Goal: Information Seeking & Learning: Learn about a topic

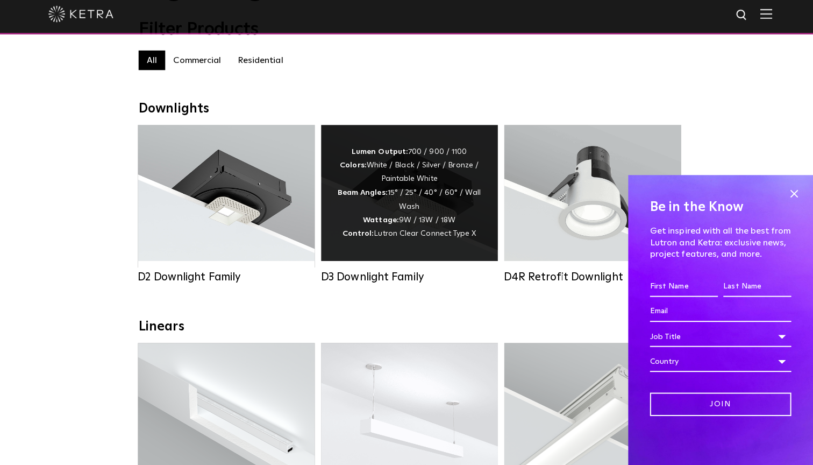
scroll to position [117, 0]
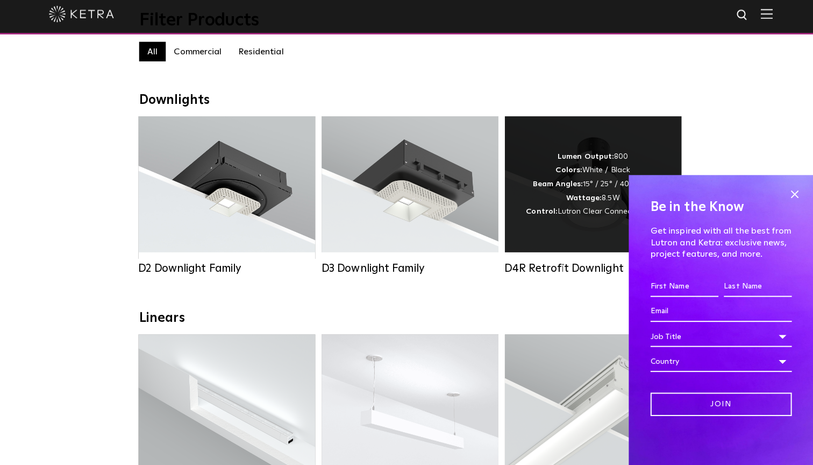
click at [554, 193] on div "Lumen Output: 800 Colors: White / Black Beam Angles: 15° / 25° / 40° / 60° Watt…" at bounding box center [586, 187] width 132 height 68
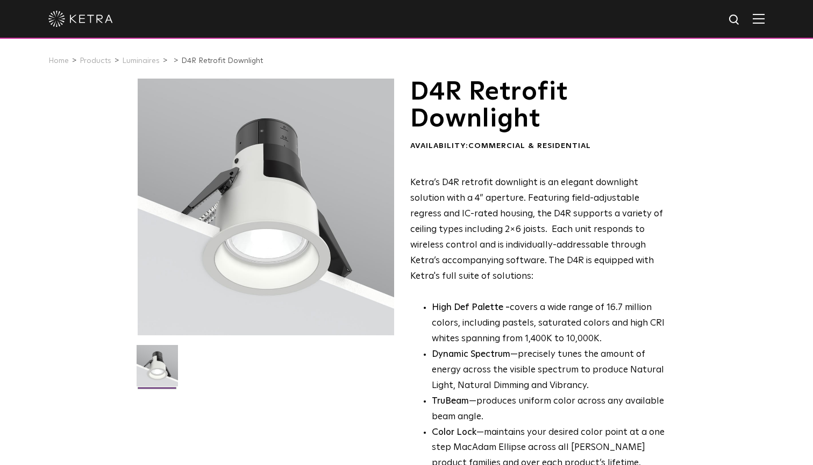
click at [790, 196] on div "D4R Retrofit Downlight Availability: Commercial & Residential Ketra’s D4R retro…" at bounding box center [406, 354] width 813 height 553
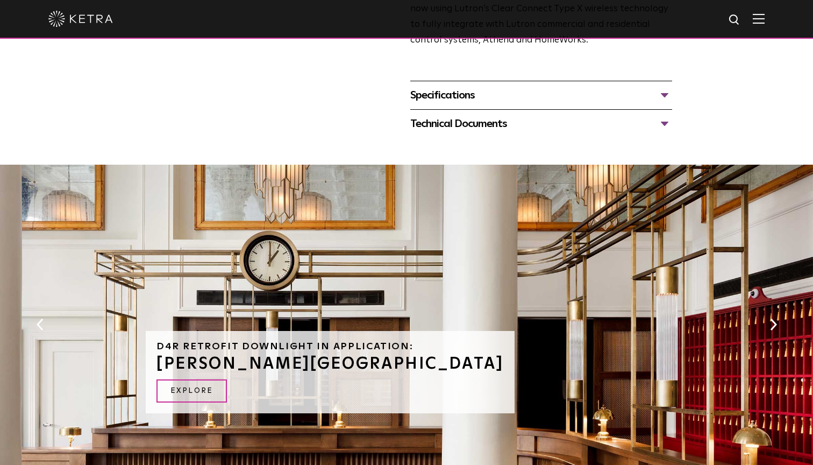
scroll to position [547, 0]
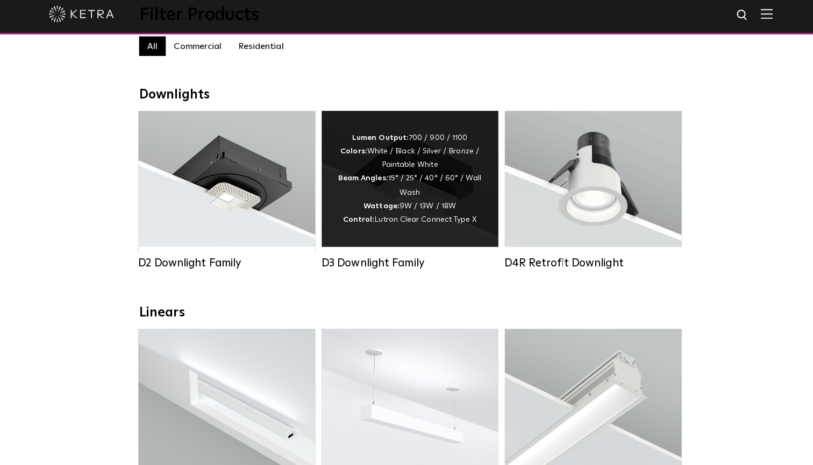
click at [426, 224] on span "Lutron Clear Connect Type X" at bounding box center [420, 222] width 101 height 8
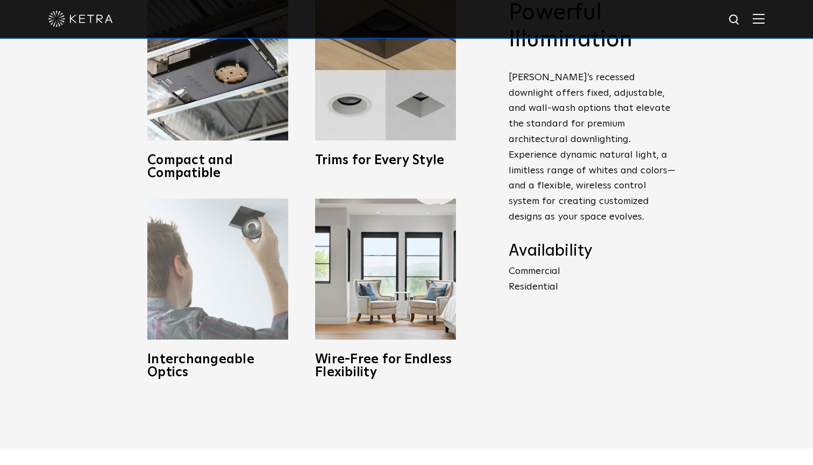
scroll to position [534, 0]
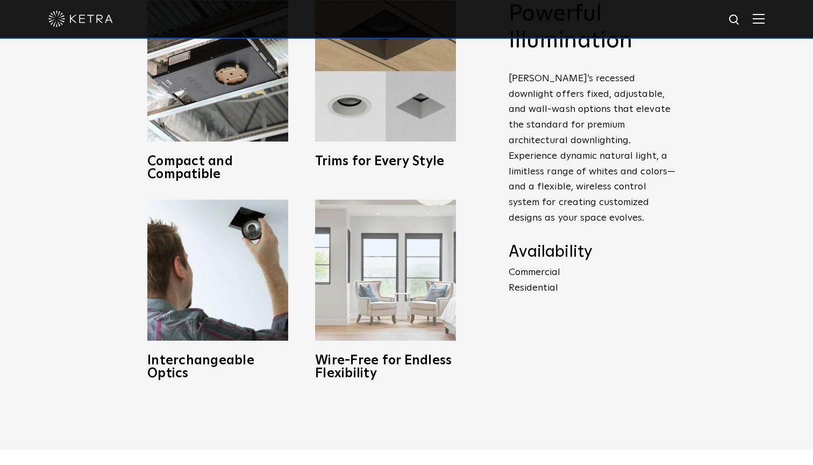
click at [376, 294] on img at bounding box center [385, 269] width 141 height 141
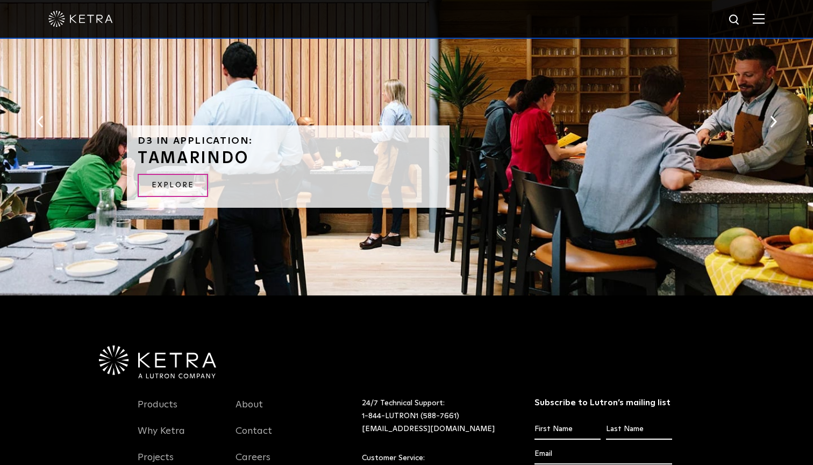
scroll to position [1780, 0]
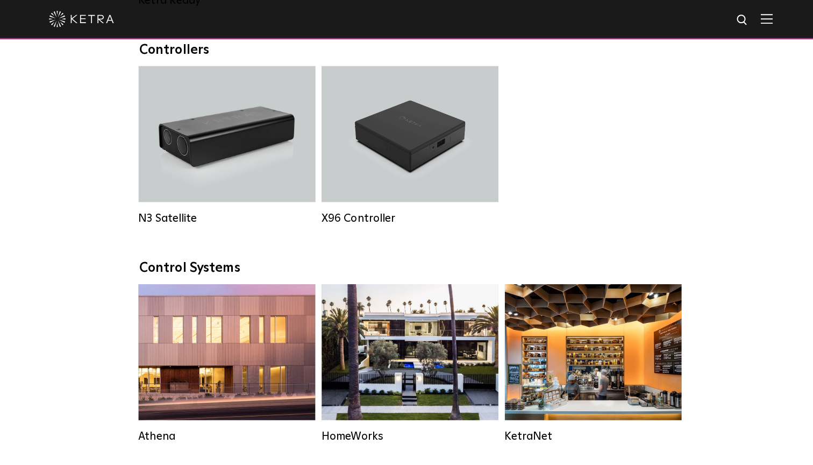
scroll to position [1368, 0]
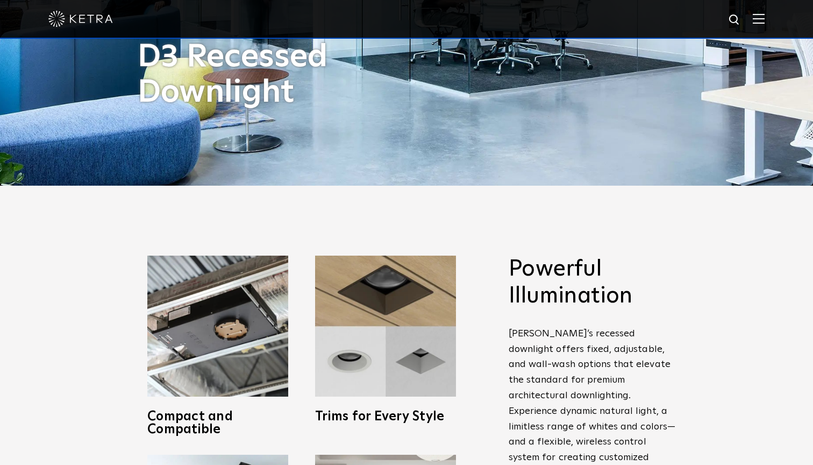
scroll to position [556, 0]
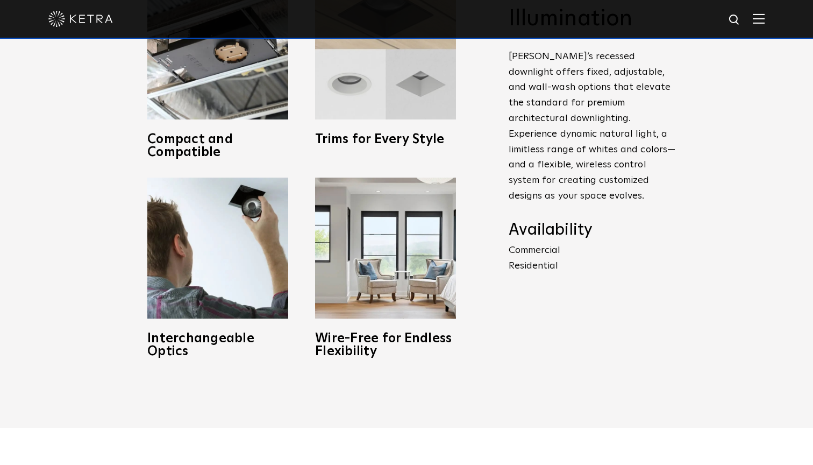
click at [388, 115] on img at bounding box center [385, 48] width 141 height 141
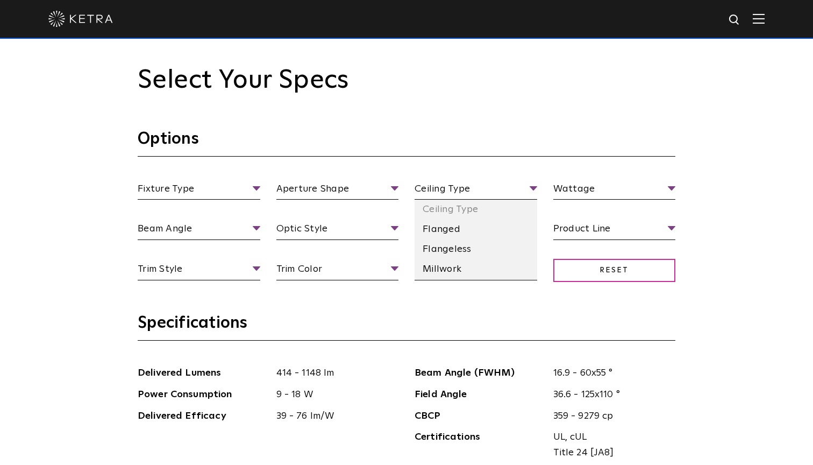
scroll to position [987, 0]
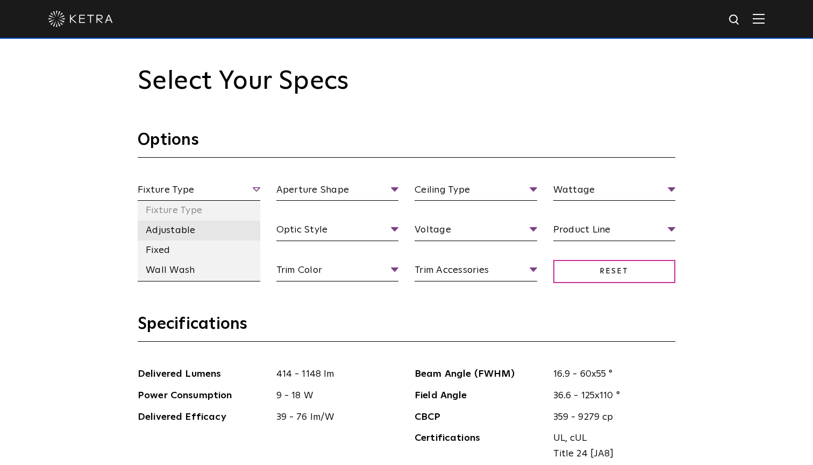
click at [212, 223] on li "Adjustable" at bounding box center [199, 230] width 123 height 20
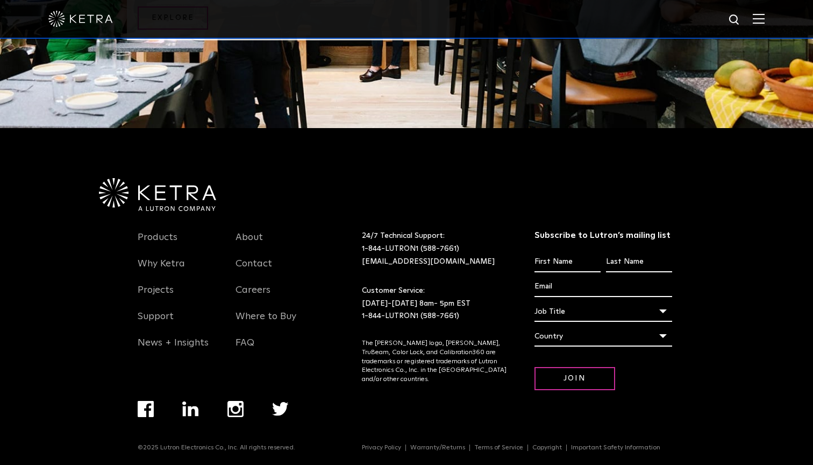
scroll to position [2297, 0]
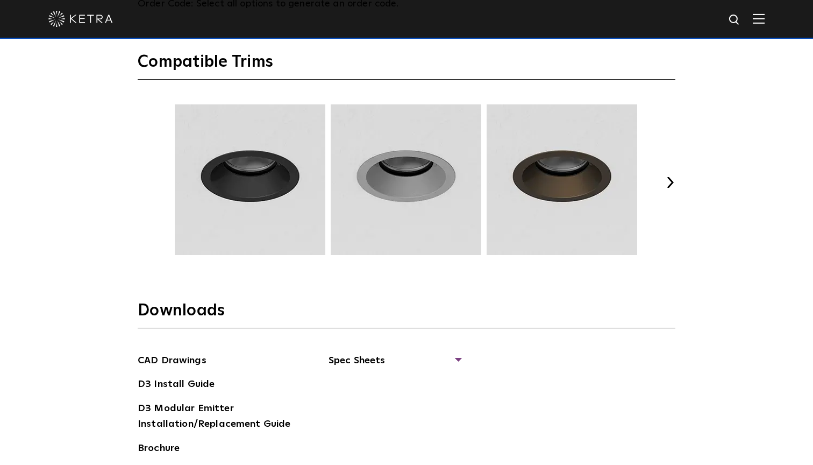
scroll to position [1655, 0]
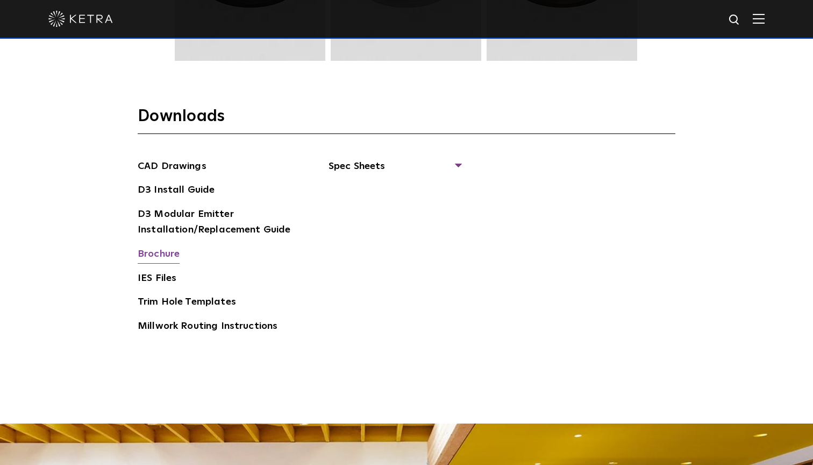
click at [168, 251] on link "Brochure" at bounding box center [159, 254] width 42 height 17
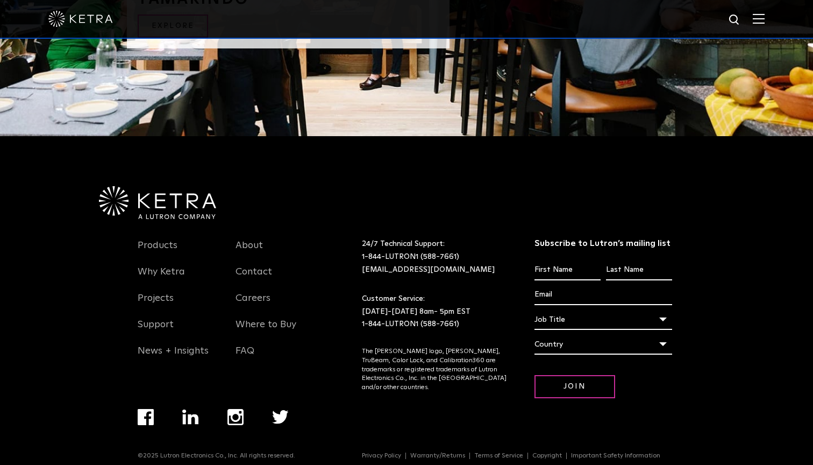
scroll to position [2288, 0]
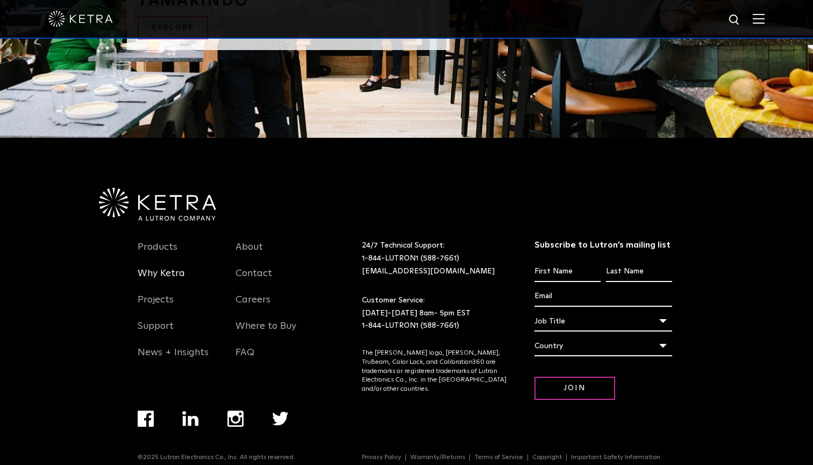
click at [175, 267] on link "Why Ketra" at bounding box center [161, 279] width 47 height 25
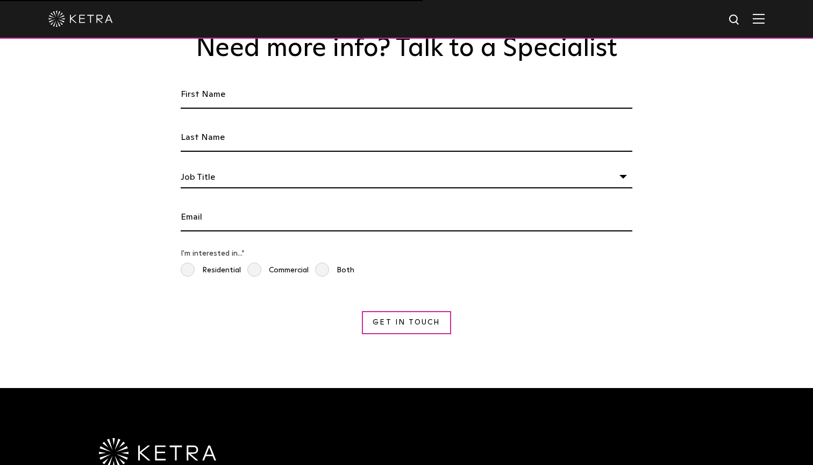
scroll to position [1928, 0]
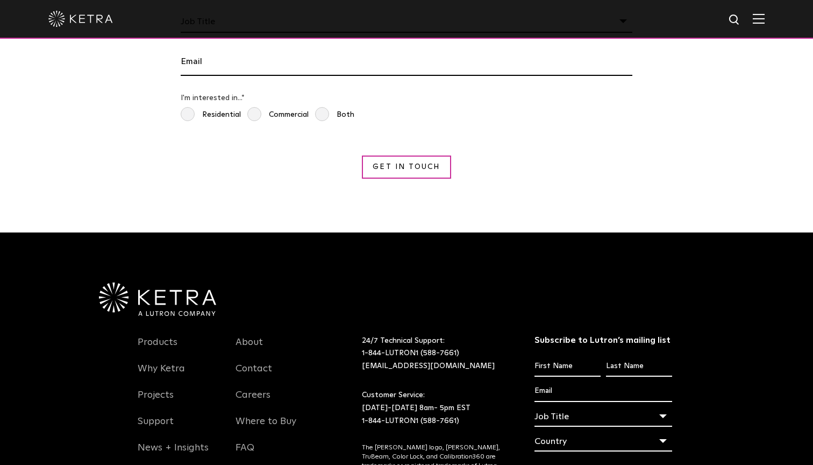
click at [233, 423] on span "About Contact Careers Where to Buy FAQ" at bounding box center [276, 400] width 98 height 132
click at [239, 441] on link "FAQ" at bounding box center [244, 453] width 19 height 25
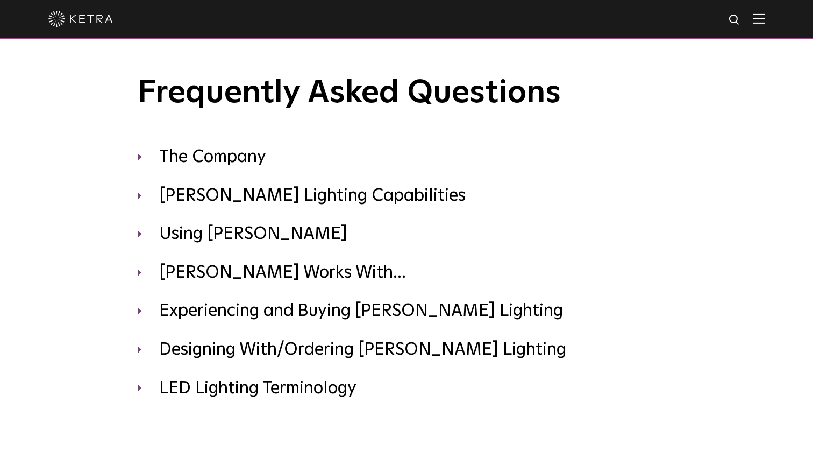
scroll to position [27, 0]
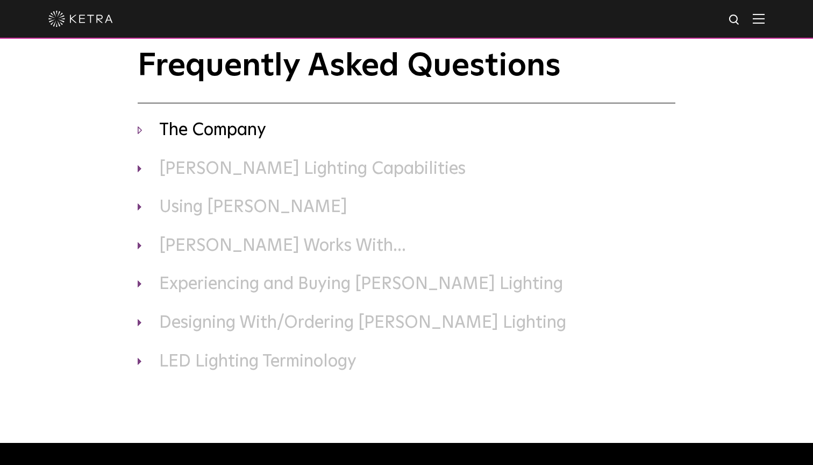
click at [231, 127] on h3 "The Company" at bounding box center [407, 130] width 538 height 23
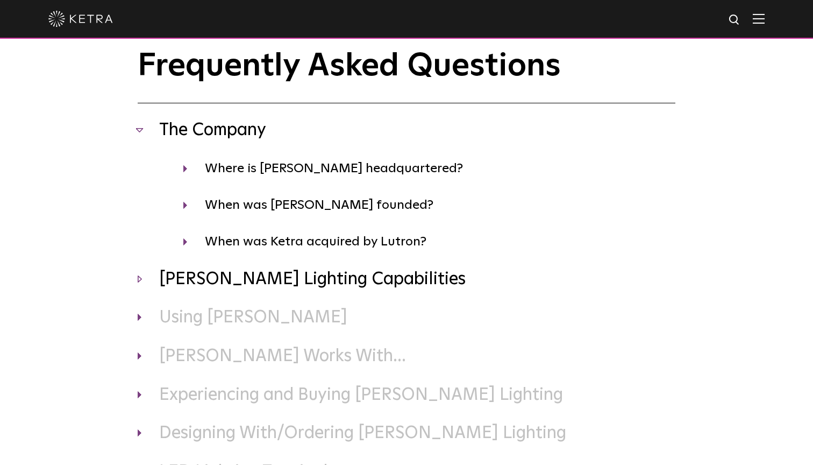
click at [208, 272] on h3 "[PERSON_NAME] Lighting Capabilities" at bounding box center [407, 279] width 538 height 23
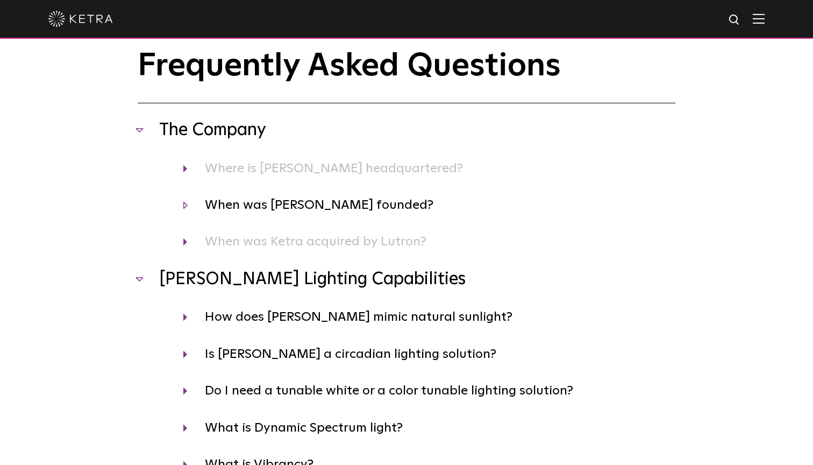
click at [209, 202] on h4 "When was [PERSON_NAME] founded?" at bounding box center [429, 205] width 492 height 20
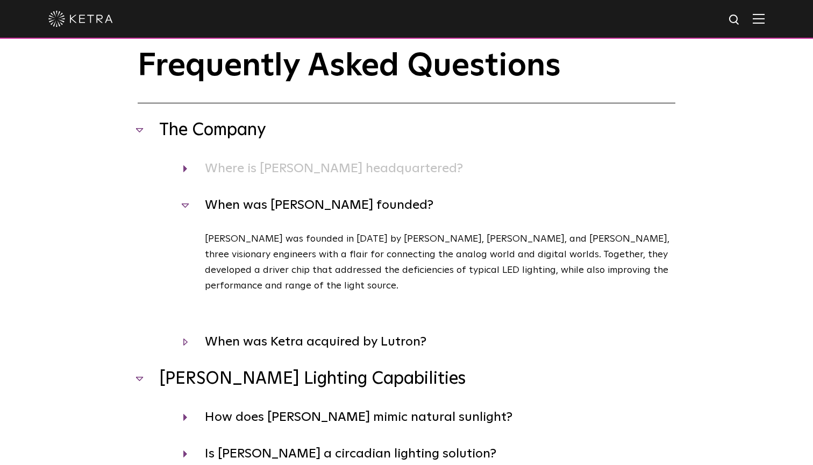
click at [243, 335] on h4 "When was Ketra acquired by Lutron?" at bounding box center [429, 341] width 492 height 20
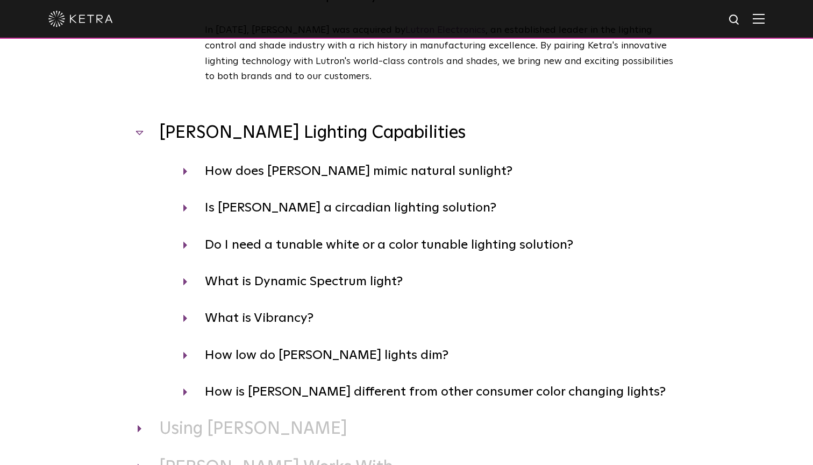
scroll to position [375, 0]
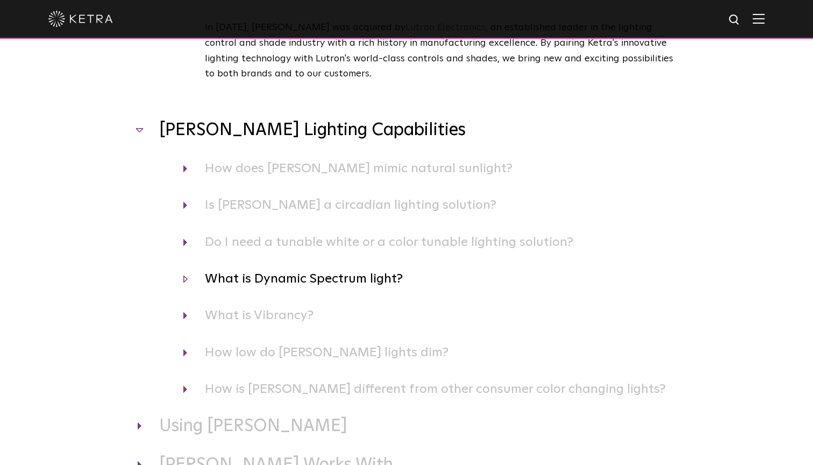
click at [278, 268] on h4 "What is Dynamic Spectrum light?" at bounding box center [429, 278] width 492 height 20
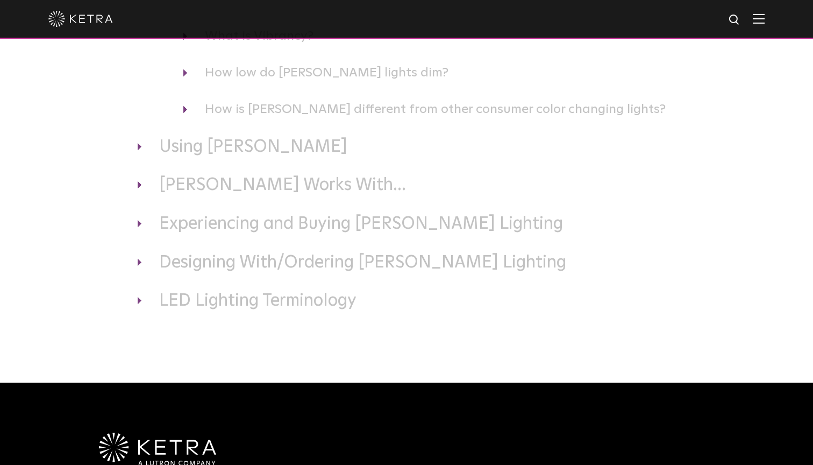
scroll to position [863, 0]
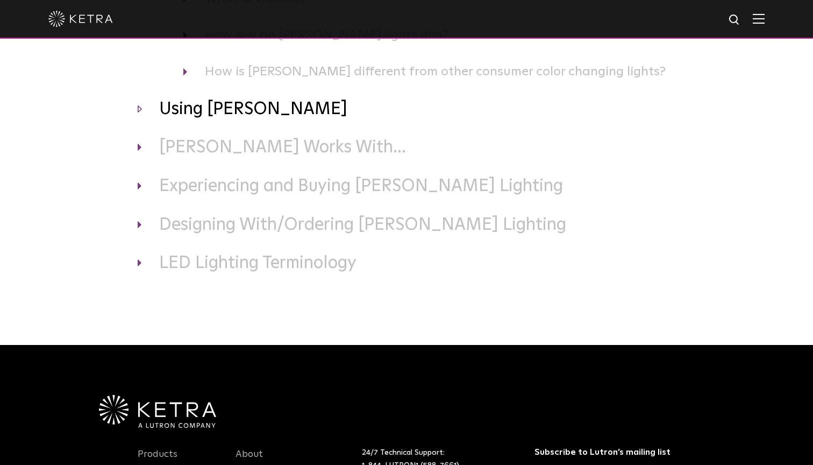
click at [214, 100] on h3 "Using Ketra" at bounding box center [407, 109] width 538 height 23
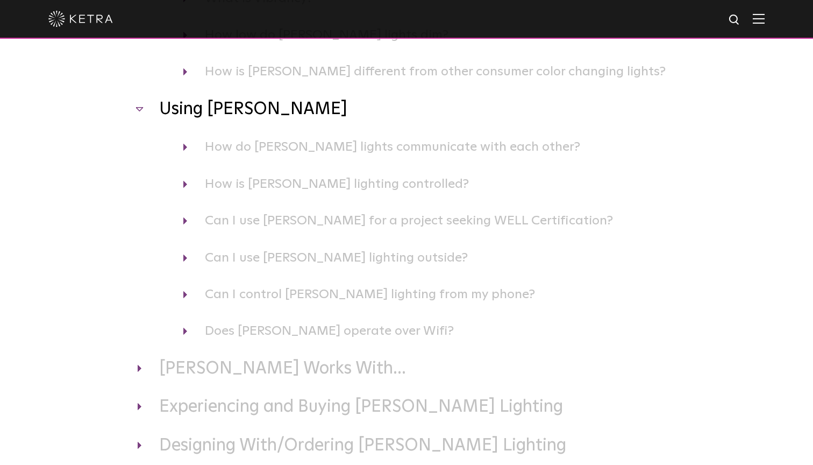
click at [219, 194] on div "Using Ketra How do Ketra lights communicate with each other? Ketra light source…" at bounding box center [407, 219] width 538 height 243
click at [221, 183] on h4 "How is Ketra lighting controlled?" at bounding box center [429, 184] width 492 height 20
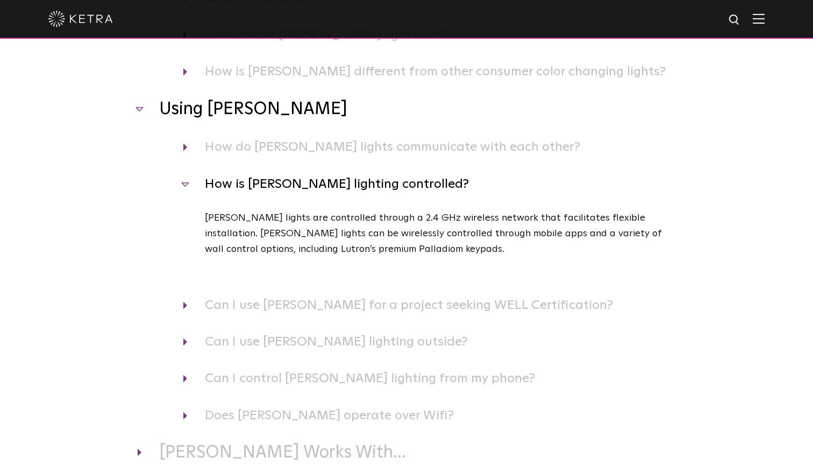
scroll to position [885, 0]
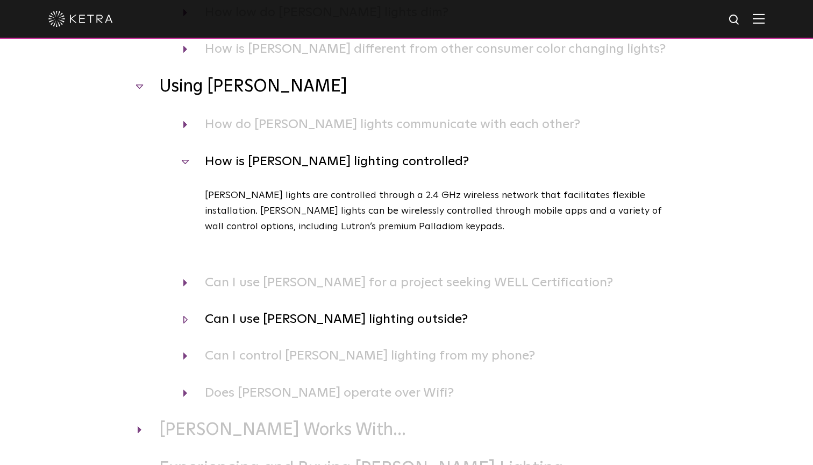
click at [233, 312] on h4 "Can I use Ketra lighting outside?" at bounding box center [429, 319] width 492 height 20
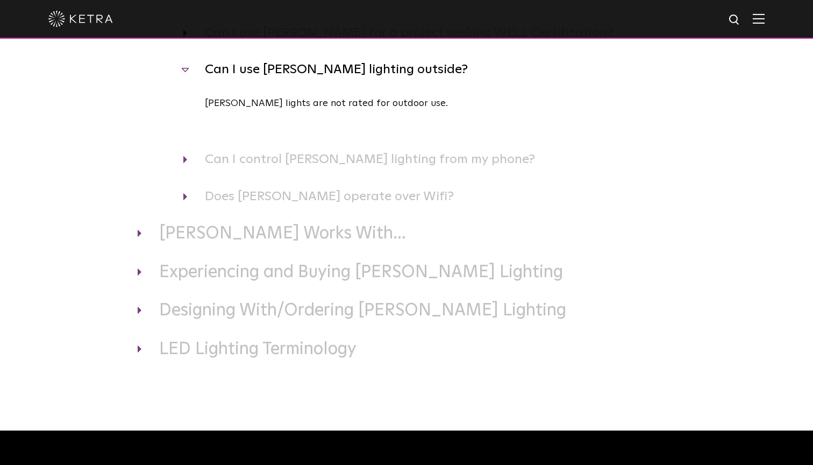
scroll to position [1142, 0]
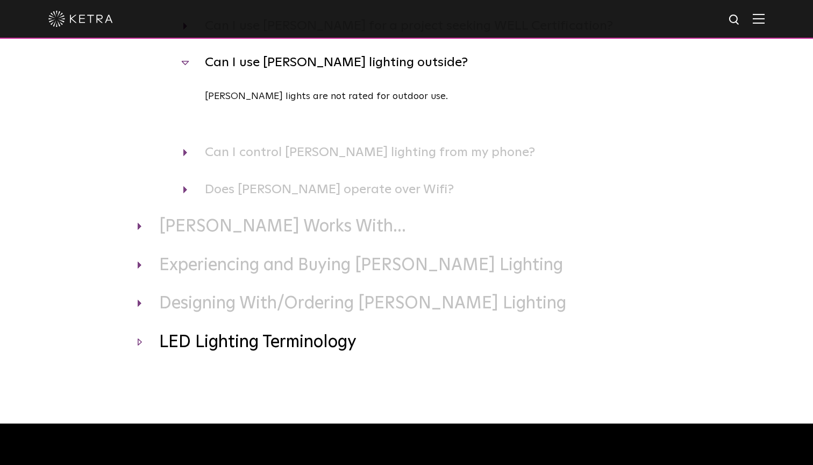
click at [243, 331] on h3 "LED Lighting Terminology" at bounding box center [407, 342] width 538 height 23
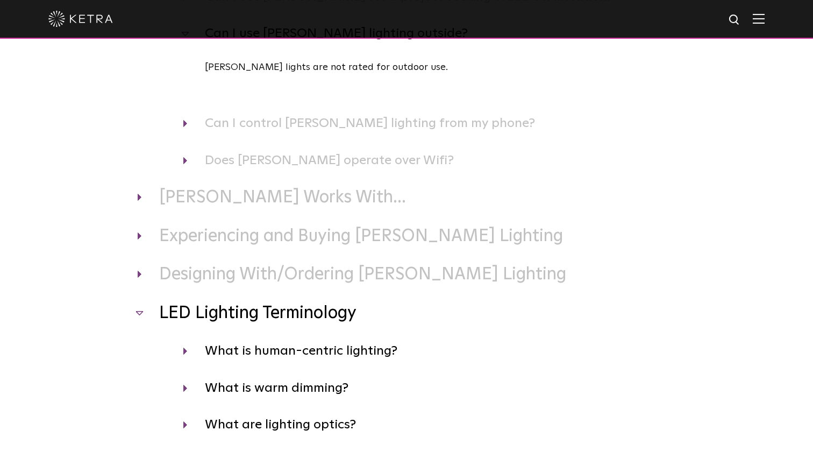
scroll to position [1178, 0]
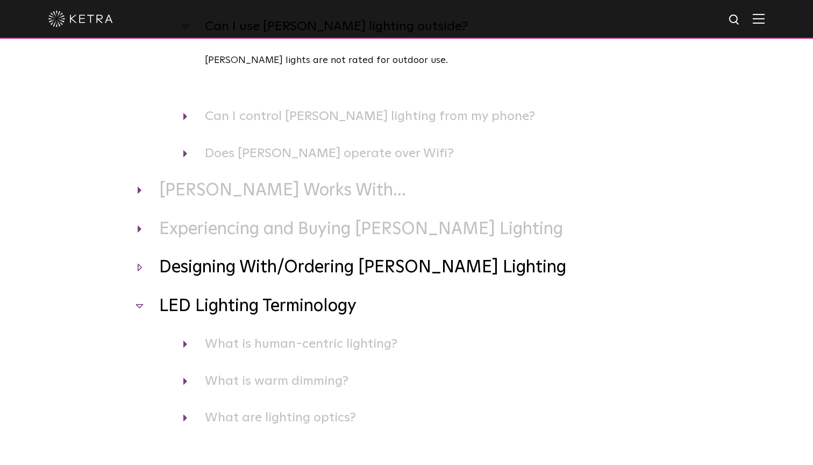
click at [279, 256] on h3 "Designing With/Ordering Ketra Lighting" at bounding box center [407, 267] width 538 height 23
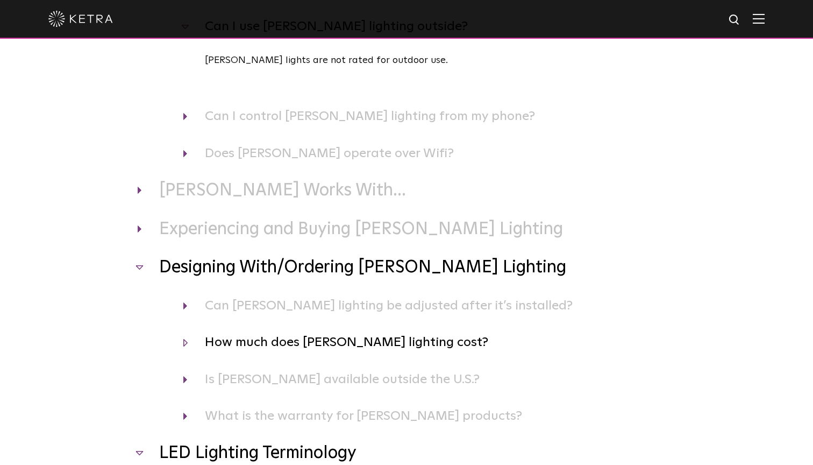
click at [342, 336] on h4 "How much does Ketra lighting cost?" at bounding box center [429, 342] width 492 height 20
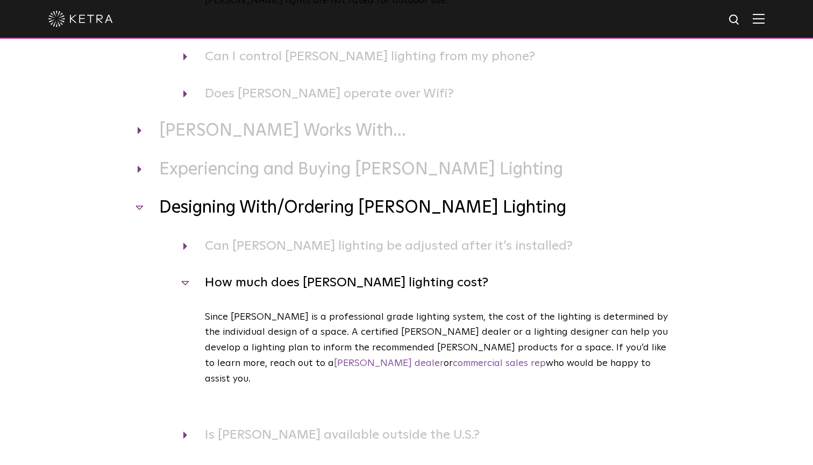
scroll to position [1241, 0]
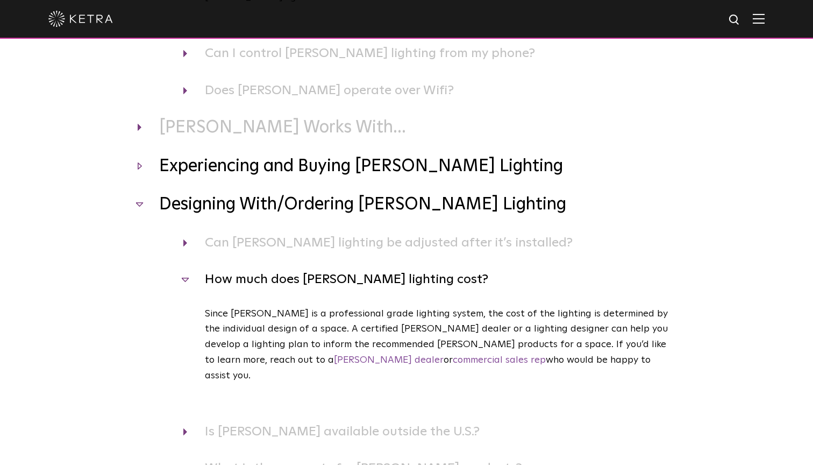
click at [454, 155] on h3 "Experiencing and Buying Ketra Lighting" at bounding box center [407, 166] width 538 height 23
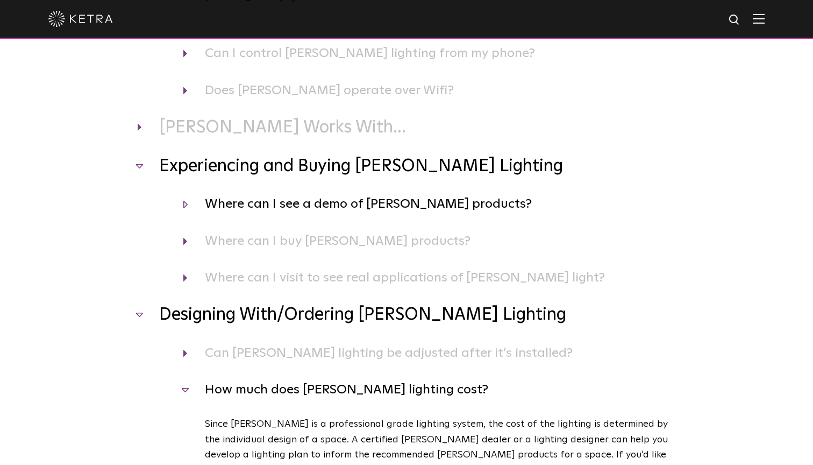
click at [448, 194] on h4 "Where can I see a demo of Ketra products?" at bounding box center [429, 204] width 492 height 20
